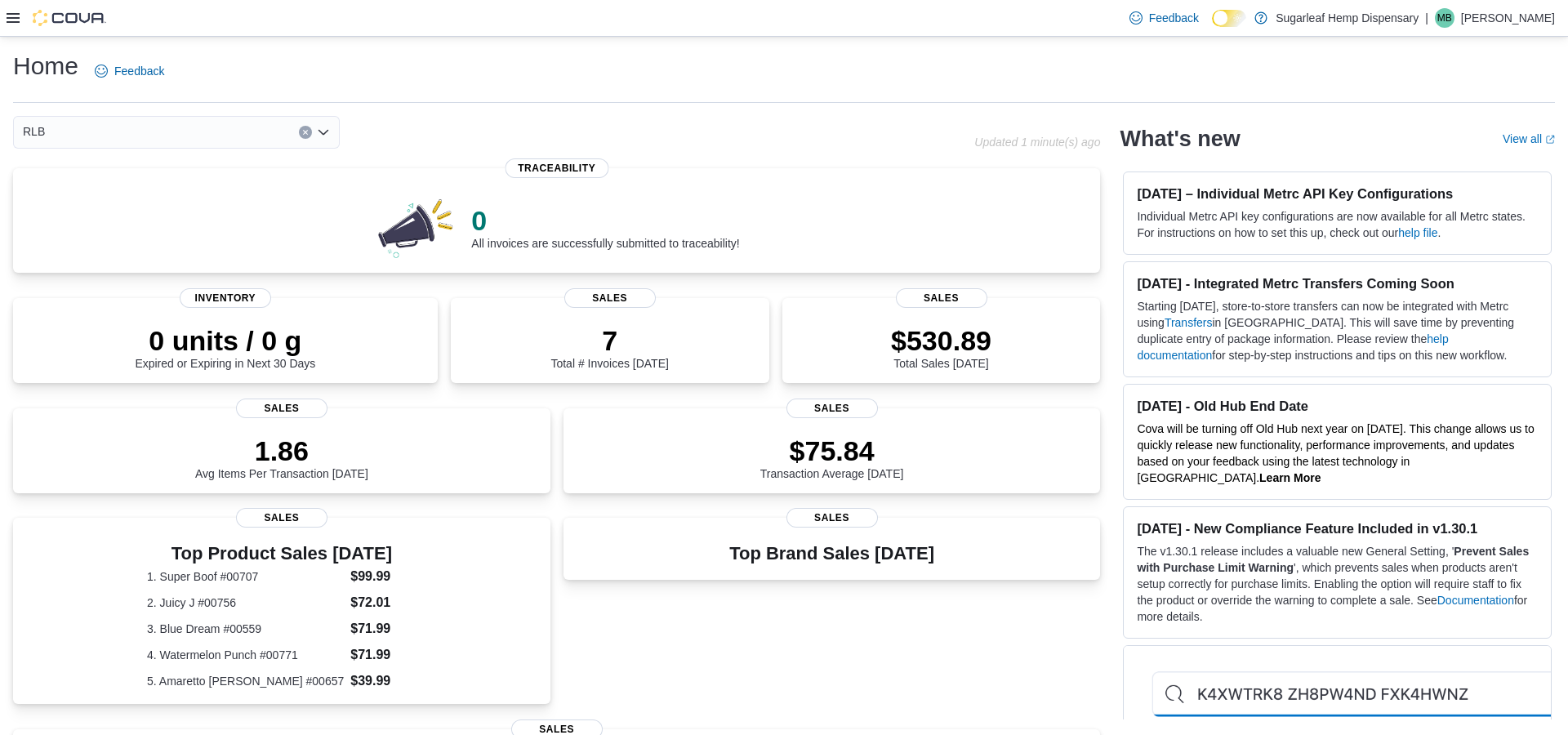
click at [100, 143] on div "RLB" at bounding box center [176, 132] width 327 height 33
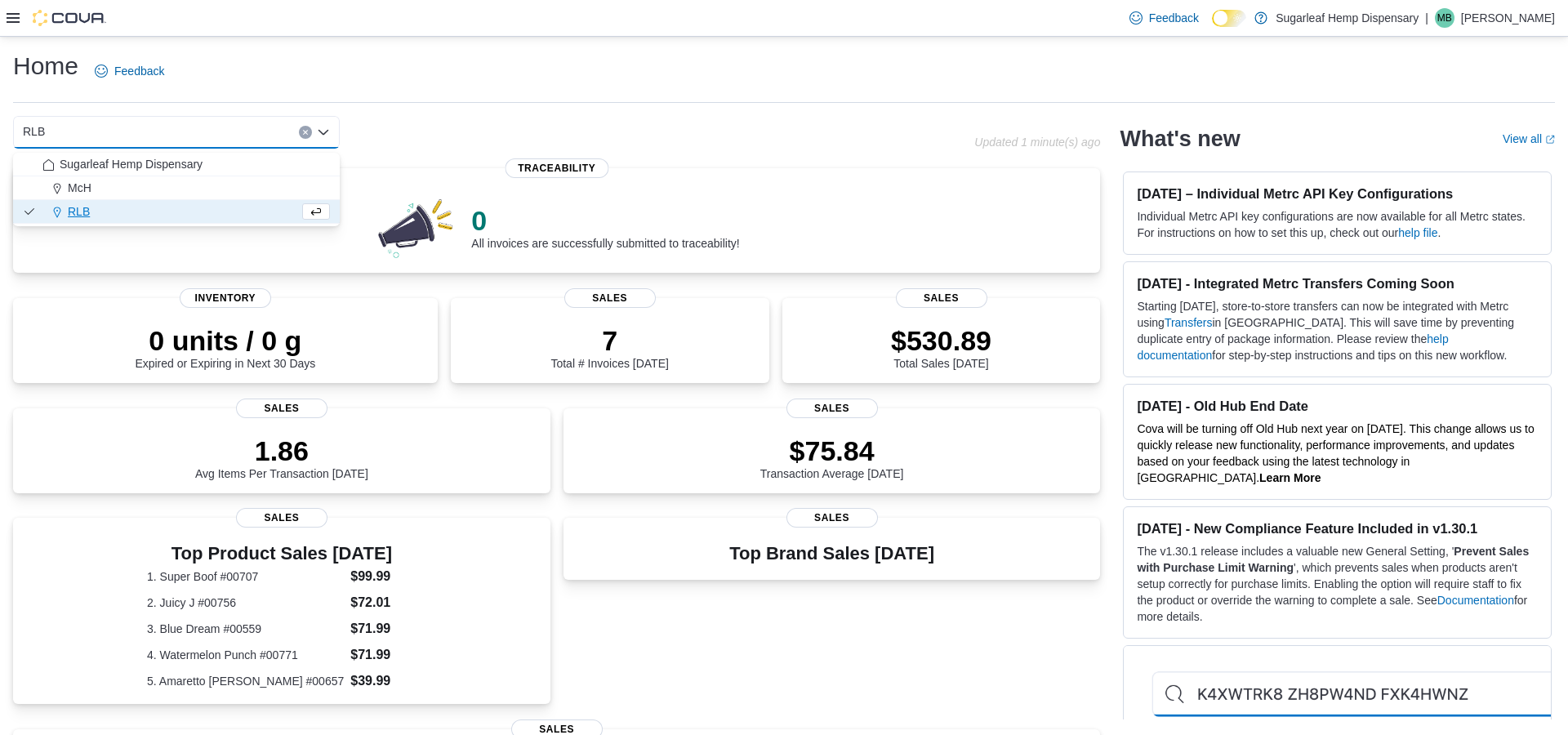
click at [98, 200] on button "RLB" at bounding box center [176, 212] width 327 height 24
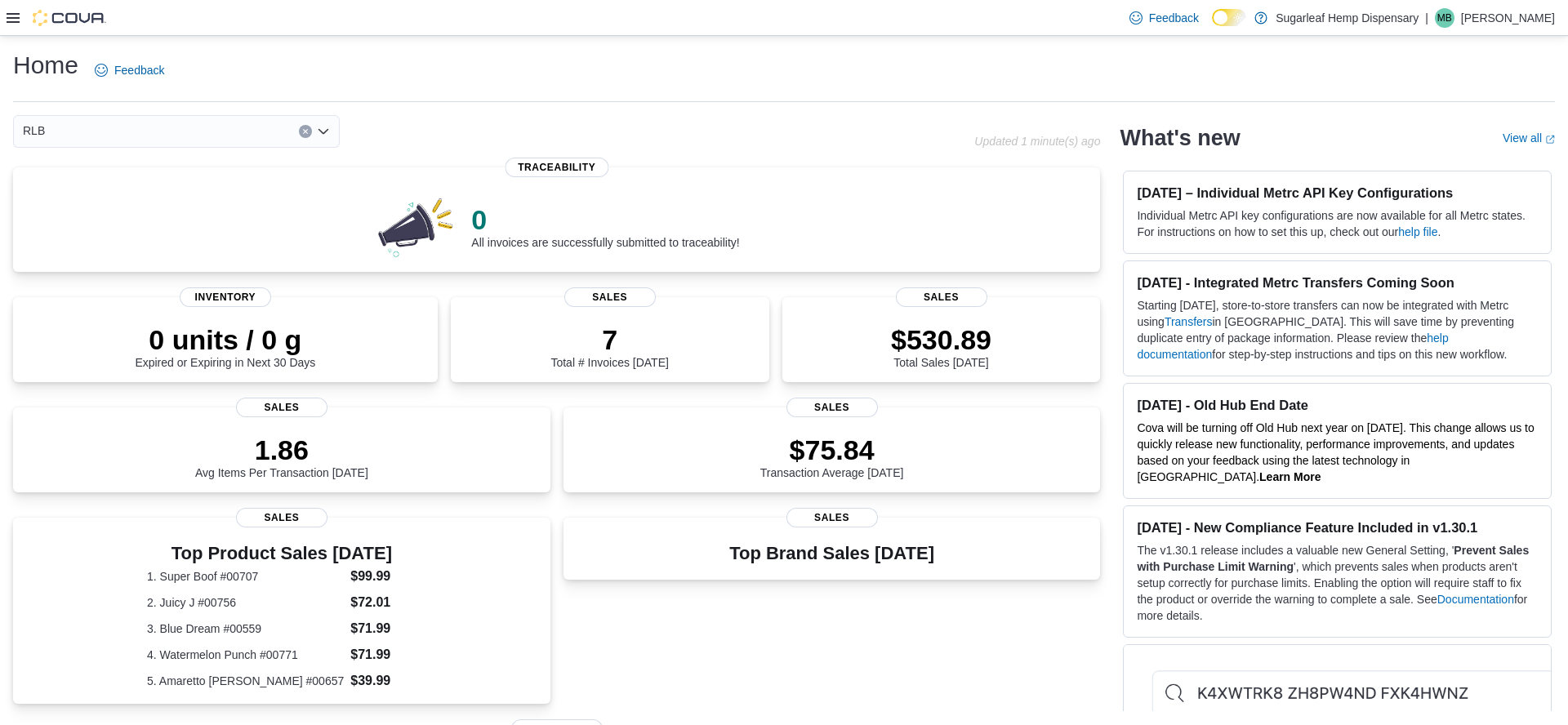
click at [74, 148] on div "RLB Combo box. Selected. RLB. Press Backspace to delete RLB. Combo box input. S…" at bounding box center [176, 131] width 327 height 33
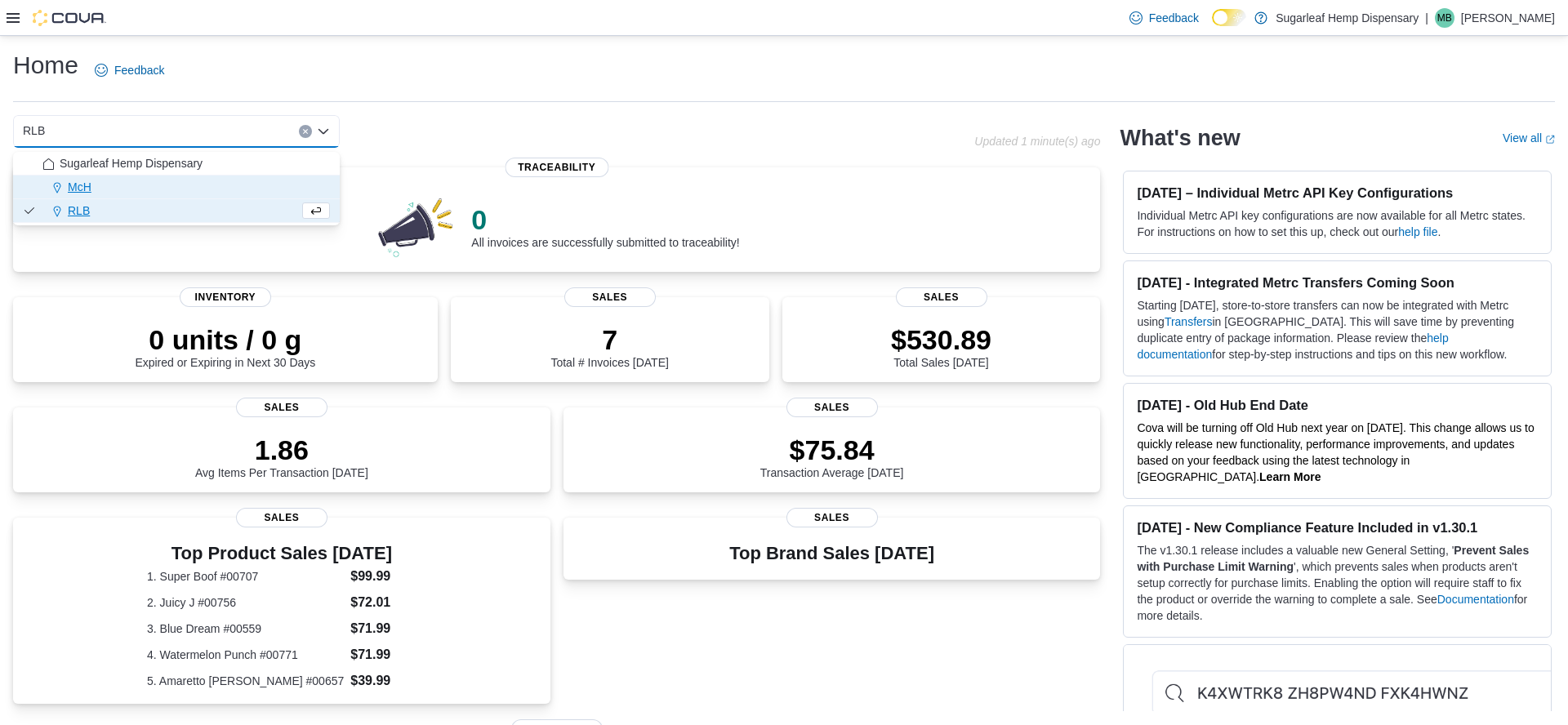
click at [82, 189] on span "McH" at bounding box center [80, 186] width 24 height 16
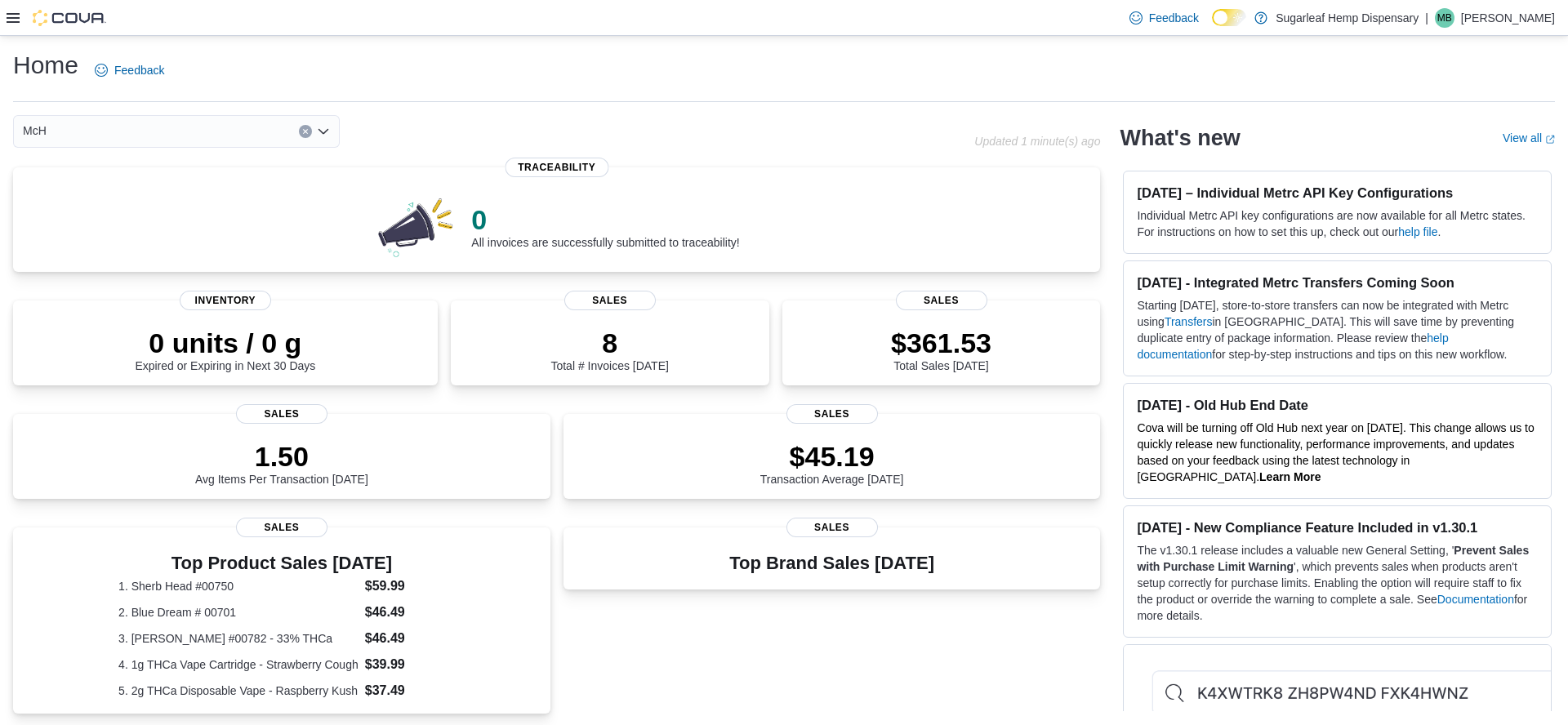
click at [586, 495] on div "$45.19 Transaction Average [DATE] Sales" at bounding box center [832, 456] width 537 height 85
